Goal: Task Accomplishment & Management: Manage account settings

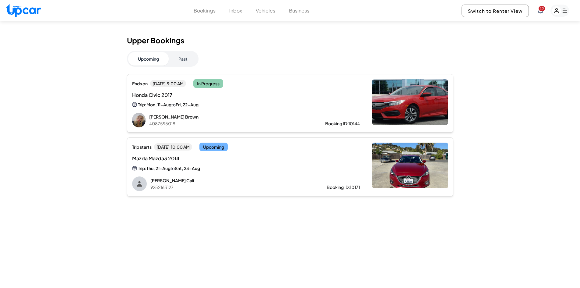
click at [538, 11] on div "Switch to Renter View 20" at bounding box center [516, 11] width 108 height 12
click at [541, 10] on span "20" at bounding box center [542, 8] width 6 height 5
click at [543, 8] on span "21" at bounding box center [542, 8] width 5 height 5
click at [542, 8] on span "21" at bounding box center [542, 8] width 5 height 5
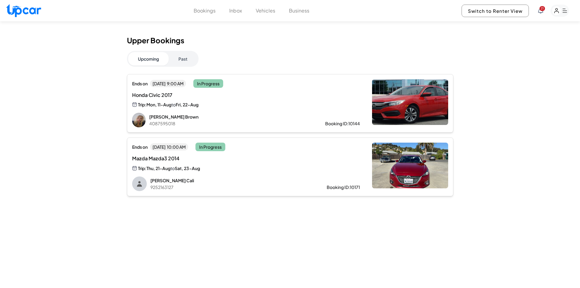
click at [187, 62] on button "Past" at bounding box center [183, 58] width 29 height 13
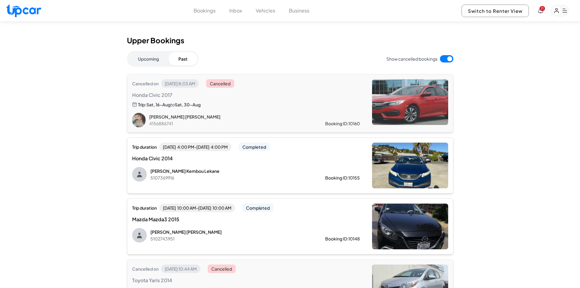
click at [34, 12] on img at bounding box center [23, 10] width 35 height 13
select select "********"
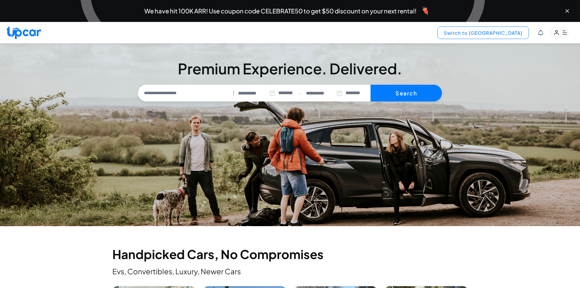
click at [505, 36] on button "Switch to Upper View" at bounding box center [483, 32] width 91 height 12
